Goal: Navigation & Orientation: Find specific page/section

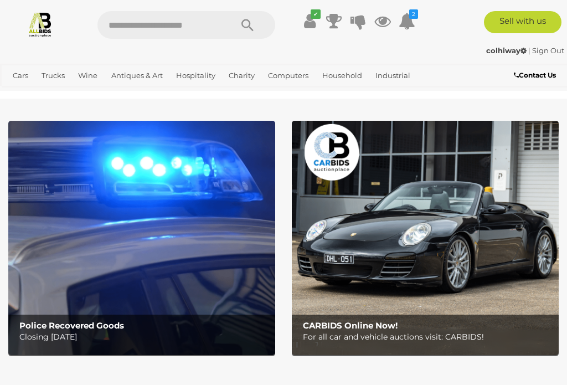
click at [308, 23] on icon at bounding box center [310, 21] width 12 height 20
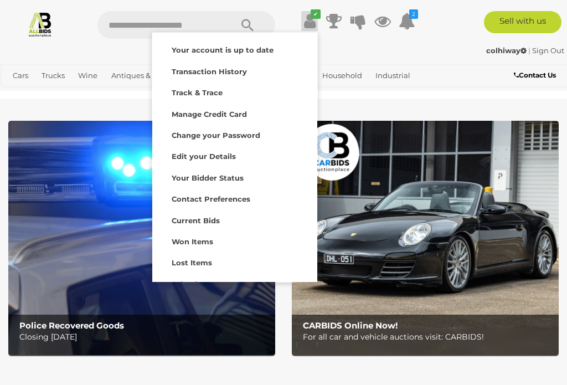
click at [174, 242] on strong "Won Items" at bounding box center [193, 241] width 42 height 9
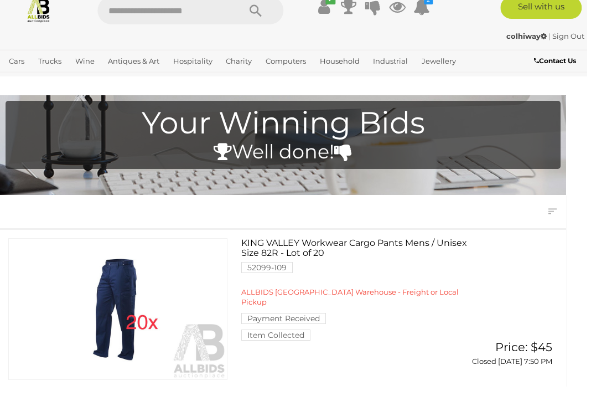
scroll to position [14, 8]
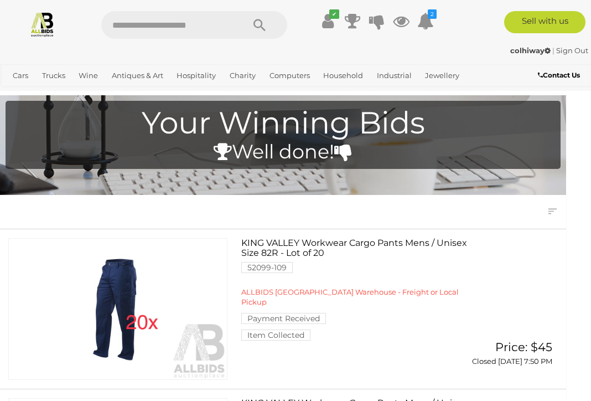
click at [330, 25] on icon at bounding box center [328, 21] width 12 height 20
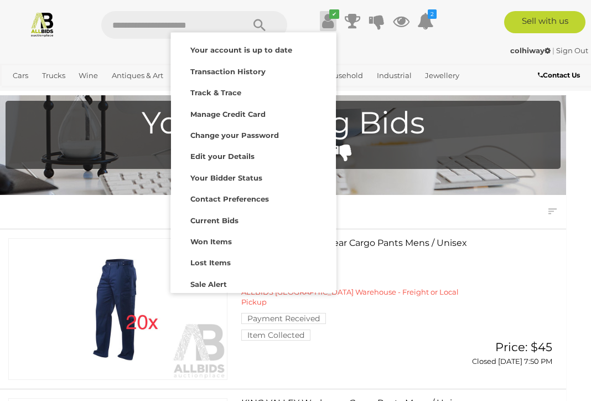
click at [196, 240] on strong "Won Items" at bounding box center [212, 241] width 42 height 9
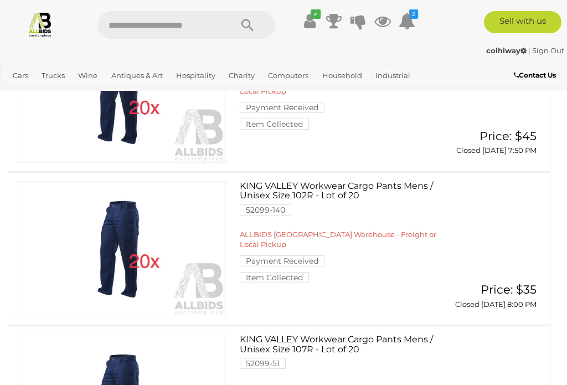
scroll to position [228, 0]
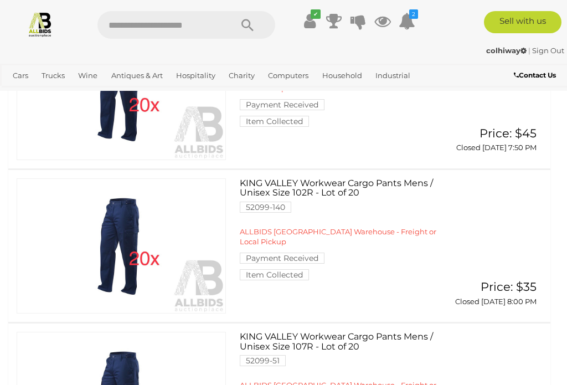
click at [312, 24] on icon at bounding box center [310, 21] width 12 height 20
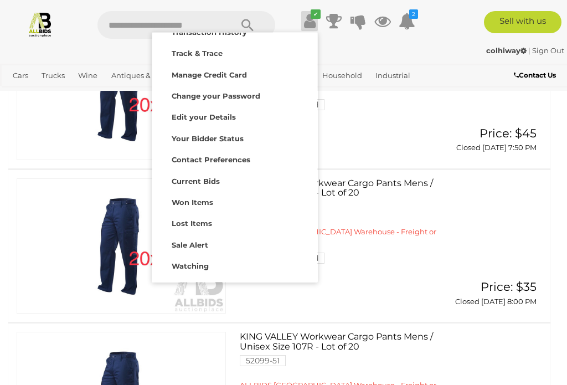
scroll to position [39, 0]
click at [183, 267] on strong "Watching" at bounding box center [190, 265] width 37 height 9
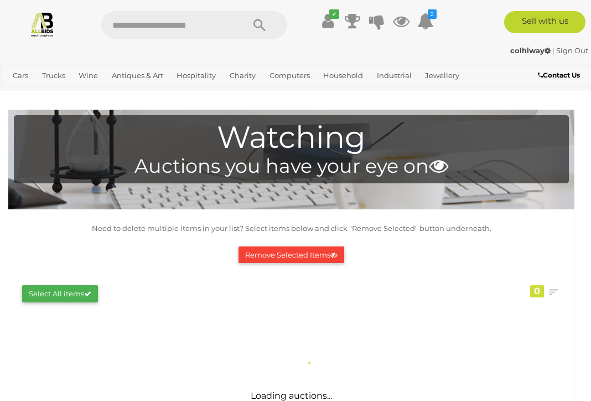
scroll to position [2, 0]
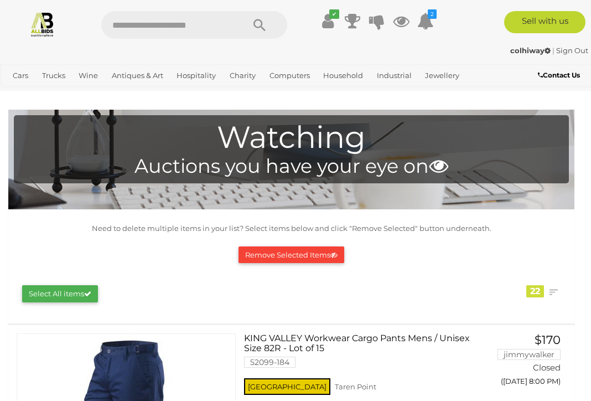
click at [324, 19] on icon at bounding box center [328, 21] width 12 height 20
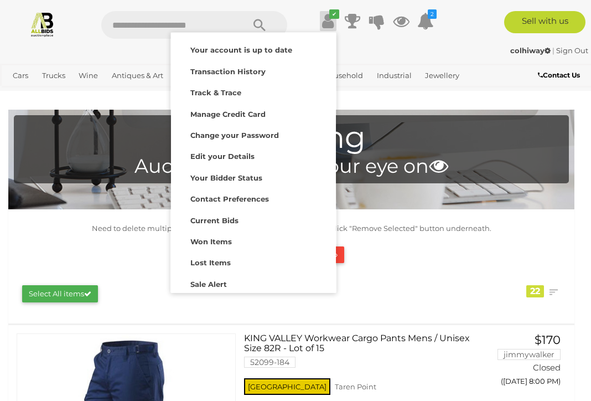
click at [193, 265] on div "Lost Items" at bounding box center [253, 262] width 159 height 16
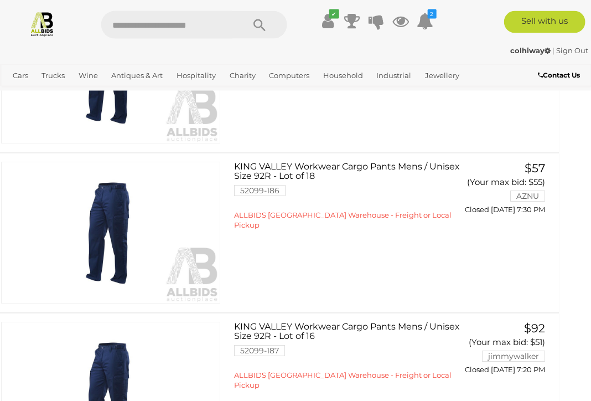
scroll to position [404, 16]
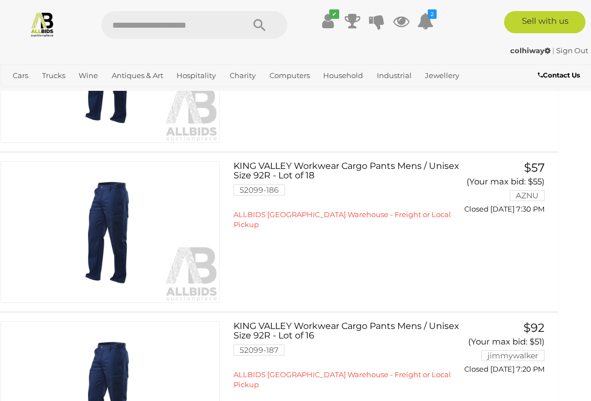
click at [0, 0] on link "View All Industrial Auctions" at bounding box center [0, 0] width 0 height 0
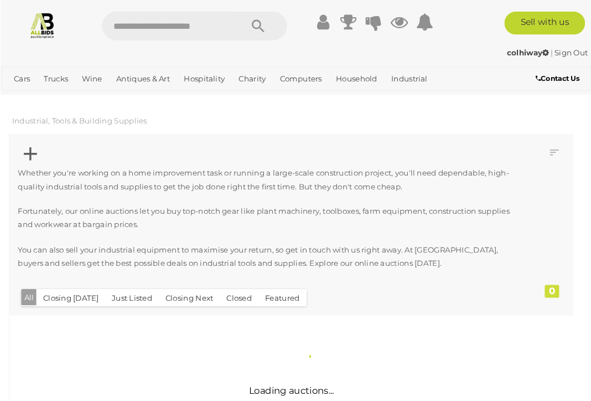
scroll to position [2, 0]
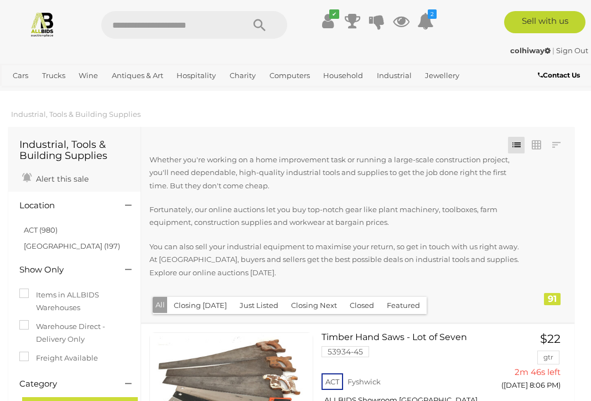
click at [31, 248] on link "NSW (197)" at bounding box center [72, 245] width 96 height 9
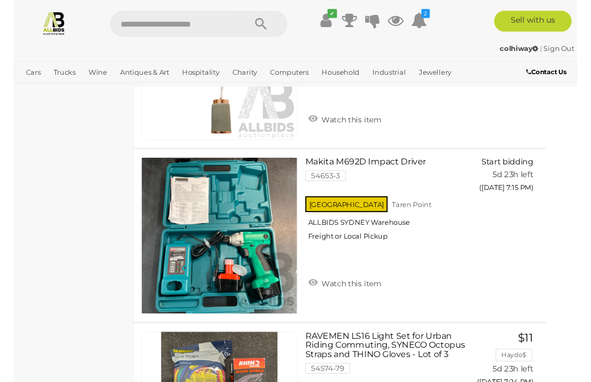
scroll to position [2724, 0]
